Goal: Task Accomplishment & Management: Use online tool/utility

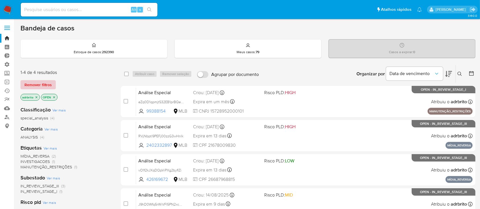
click at [43, 83] on span "Remover filtros" at bounding box center [37, 85] width 27 height 8
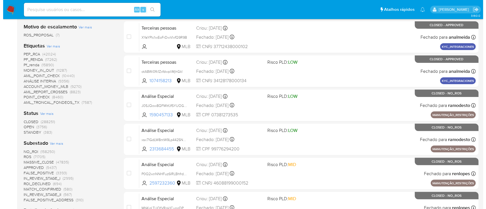
scroll to position [174, 0]
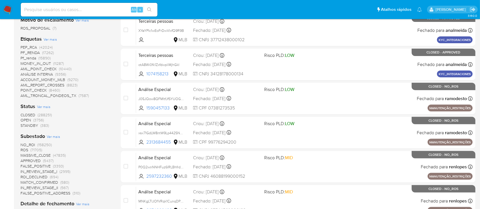
click at [23, 119] on span "OPEN" at bounding box center [26, 120] width 11 height 6
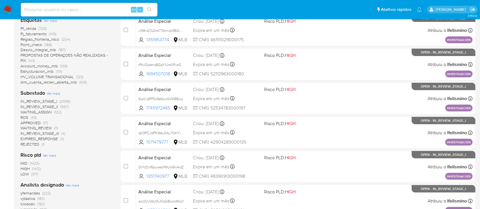
click at [73, 183] on span "Ver mais" at bounding box center [72, 185] width 13 height 5
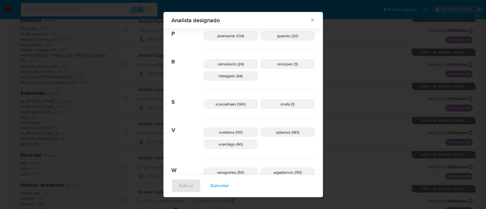
scroll to position [315, 0]
click at [239, 144] on span "vsantiago (60)" at bounding box center [230, 144] width 24 height 6
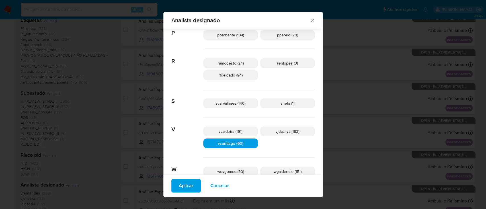
click at [193, 187] on span "Aplicar" at bounding box center [186, 186] width 15 height 13
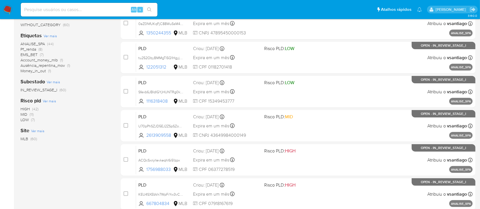
scroll to position [74, 0]
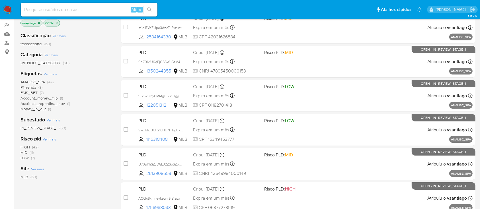
click at [82, 119] on div "Subestado Ver mais IN_REVIEW_STAGE_I (60)" at bounding box center [66, 123] width 91 height 15
